Goal: Entertainment & Leisure: Consume media (video, audio)

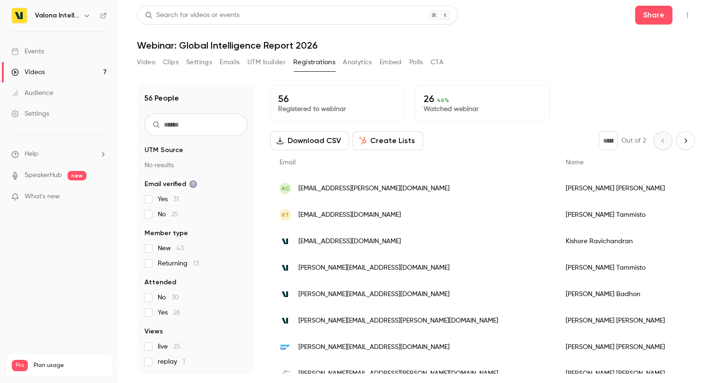
click at [149, 64] on button "Video" at bounding box center [146, 62] width 18 height 15
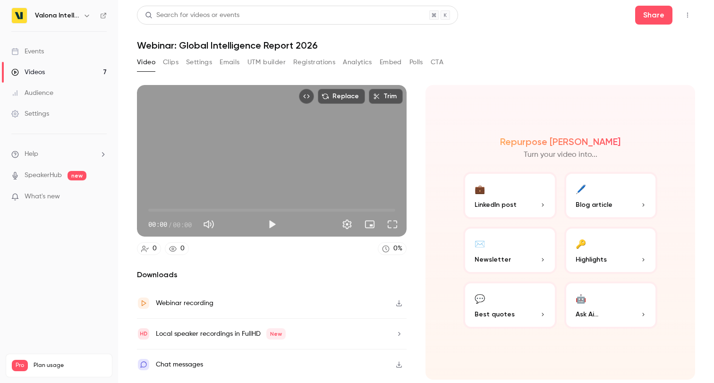
click at [170, 64] on button "Clips" at bounding box center [171, 62] width 16 height 15
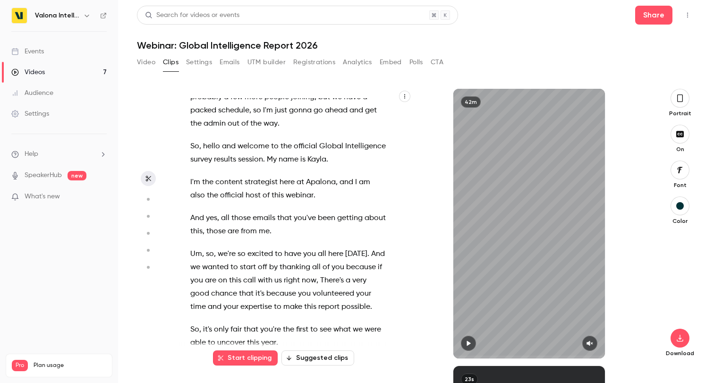
scroll to position [2, 0]
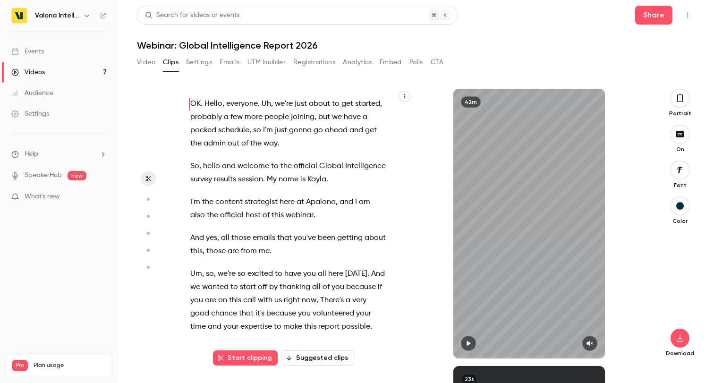
click at [313, 360] on button "Suggested clips" at bounding box center [317, 357] width 73 height 15
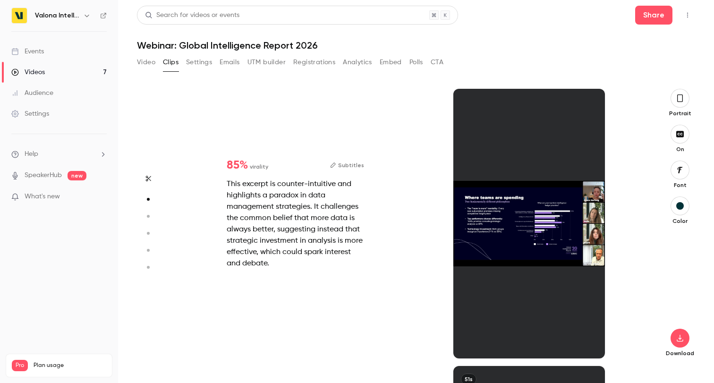
scroll to position [277, 0]
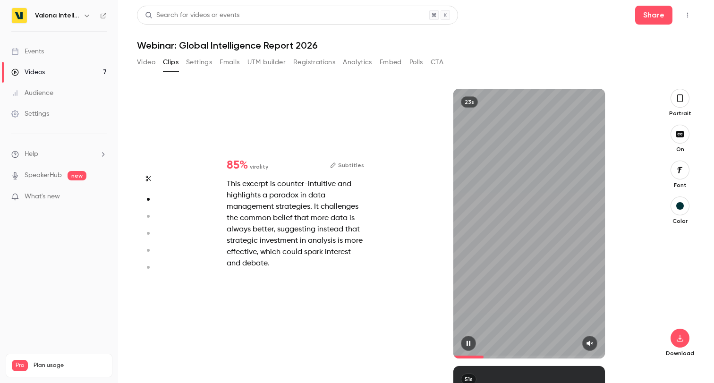
click at [588, 344] on icon "button" at bounding box center [589, 343] width 6 height 5
drag, startPoint x: 482, startPoint y: 357, endPoint x: 448, endPoint y: 358, distance: 33.5
click at [448, 358] on div "23s" at bounding box center [529, 224] width 234 height 270
type input "*"
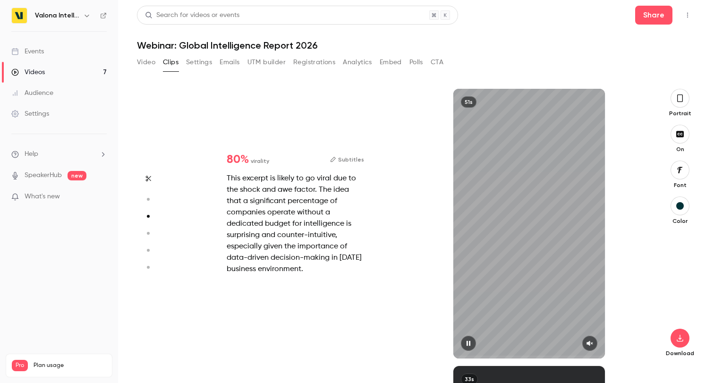
scroll to position [554, 0]
click at [592, 346] on button "button" at bounding box center [589, 343] width 15 height 15
drag, startPoint x: 463, startPoint y: 356, endPoint x: 446, endPoint y: 356, distance: 17.0
click at [446, 356] on div "51s" at bounding box center [529, 224] width 234 height 270
click at [470, 346] on icon "button" at bounding box center [468, 343] width 8 height 7
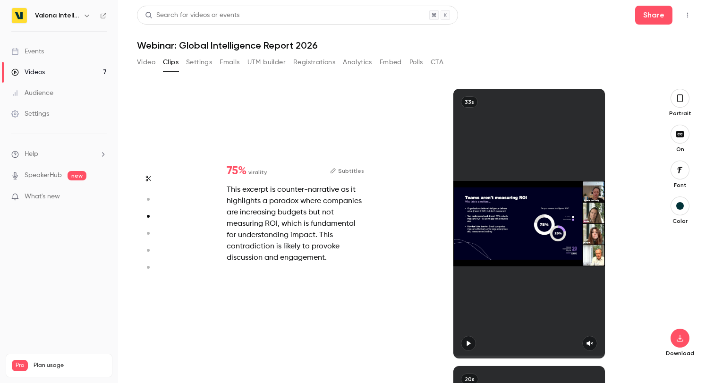
type input "*"
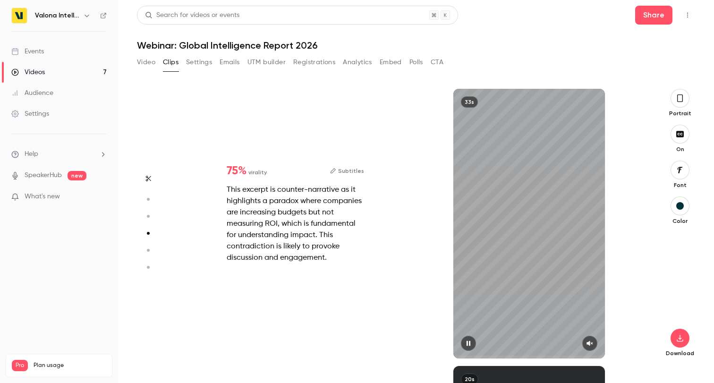
scroll to position [831, 0]
click at [470, 343] on icon "button" at bounding box center [468, 343] width 8 height 7
click at [469, 346] on icon "button" at bounding box center [468, 343] width 8 height 7
drag, startPoint x: 472, startPoint y: 356, endPoint x: 445, endPoint y: 356, distance: 26.9
click at [445, 356] on div "33s" at bounding box center [529, 224] width 234 height 270
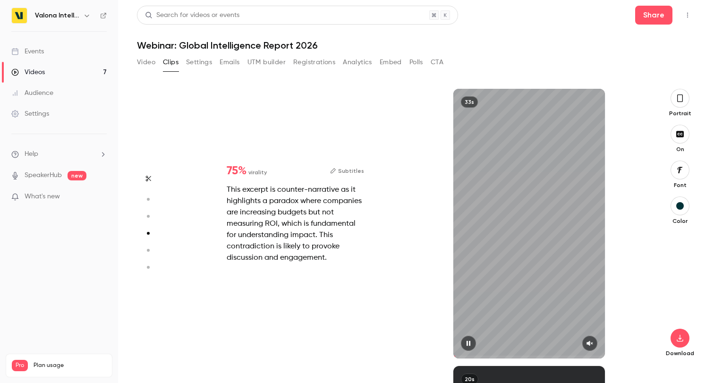
click at [592, 347] on button "button" at bounding box center [589, 343] width 15 height 15
click at [471, 340] on icon "button" at bounding box center [468, 343] width 8 height 7
type input "*"
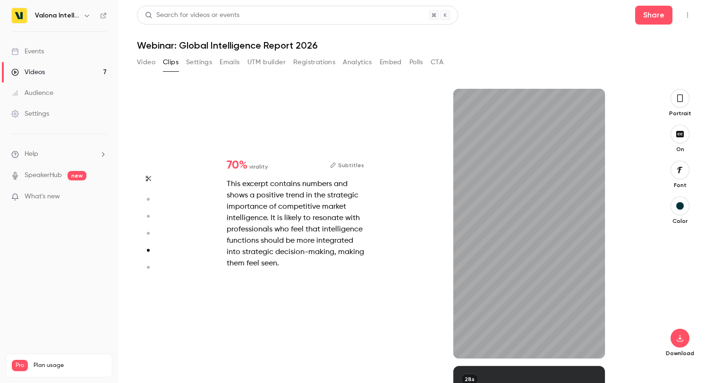
scroll to position [1108, 0]
click at [592, 340] on icon "button" at bounding box center [590, 343] width 8 height 7
type input "*"
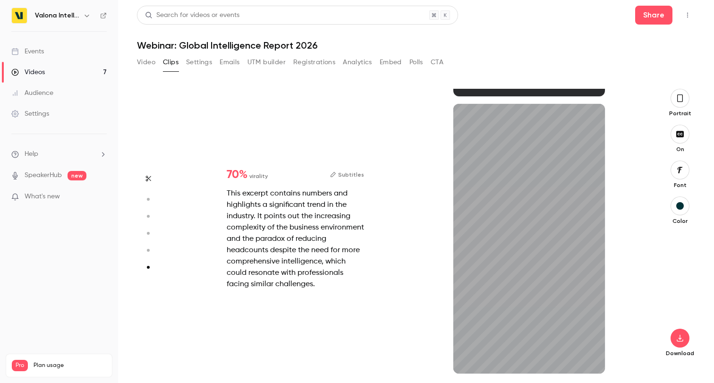
scroll to position [1370, 0]
click at [588, 355] on icon "button" at bounding box center [590, 358] width 8 height 7
click at [469, 356] on icon "button" at bounding box center [468, 358] width 8 height 7
type input "****"
